Goal: Find specific page/section: Find specific page/section

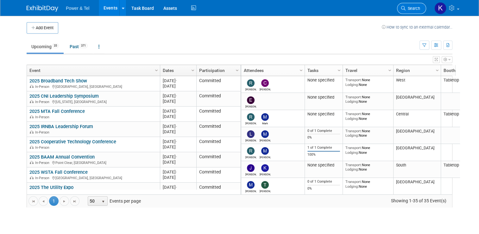
click at [418, 7] on span "Search" at bounding box center [413, 8] width 15 height 5
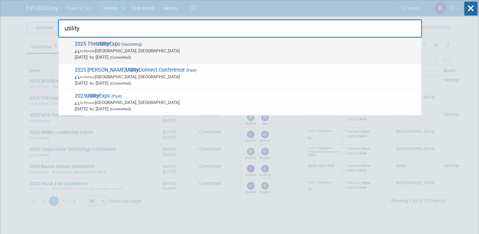
type input "utility"
click at [91, 42] on span "2025 The Utility Expo (Upcoming) In-Person Louisville, KY Oct 7, 2025 to Oct 9,…" at bounding box center [246, 50] width 346 height 19
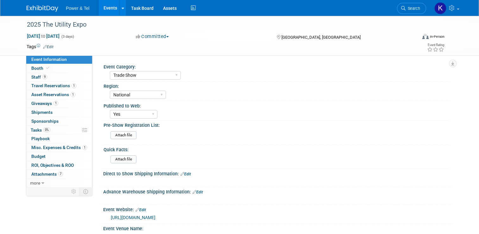
select select "Trade Show"
select select "National"
select select "Yes"
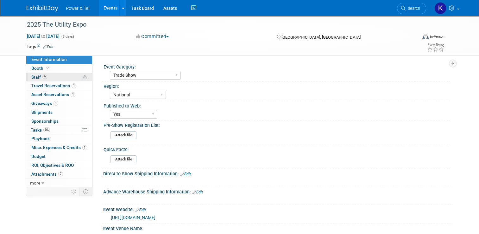
click at [33, 77] on span "Staff 9" at bounding box center [39, 76] width 16 height 5
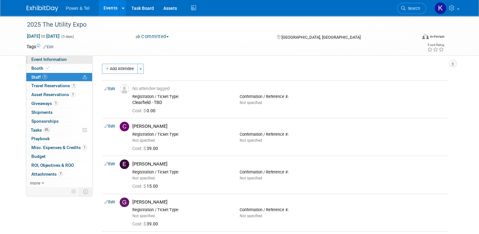
click at [38, 60] on span "Event Information" at bounding box center [48, 59] width 35 height 5
select select "Trade Show"
select select "National"
select select "Yes"
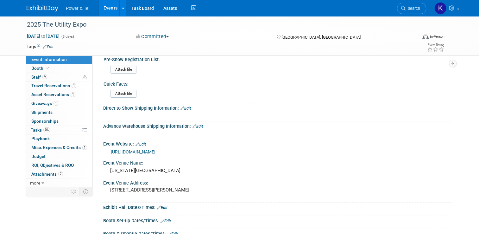
scroll to position [63, 0]
